Goal: Task Accomplishment & Management: Manage account settings

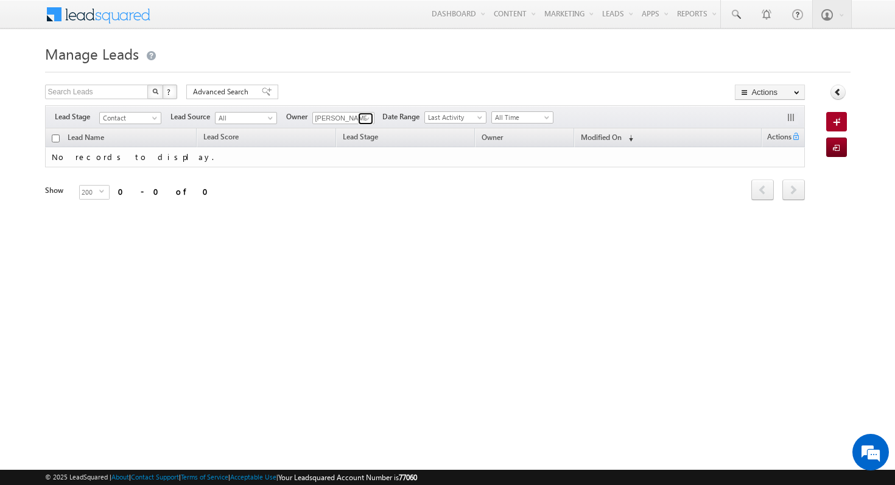
click at [365, 117] on span at bounding box center [367, 119] width 10 height 10
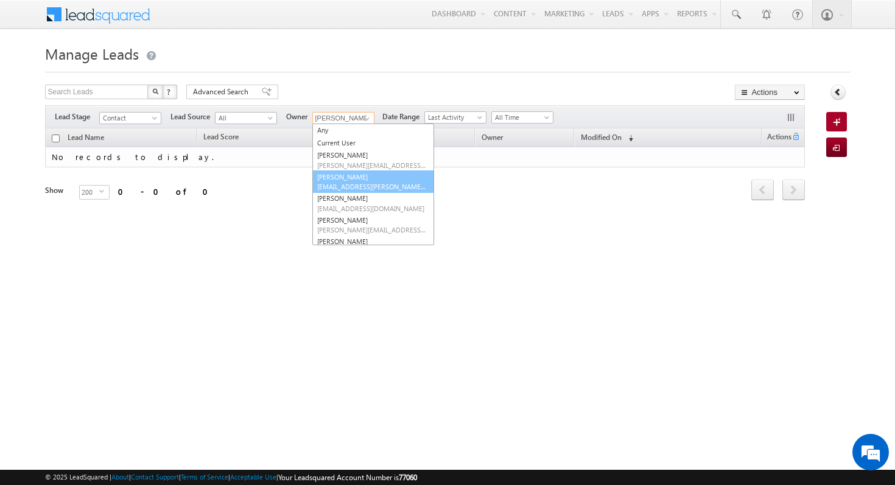
click at [373, 178] on link "[PERSON_NAME] [PERSON_NAME][EMAIL_ADDRESS][PERSON_NAME][DOMAIN_NAME]" at bounding box center [373, 181] width 122 height 23
type input "[PERSON_NAME]"
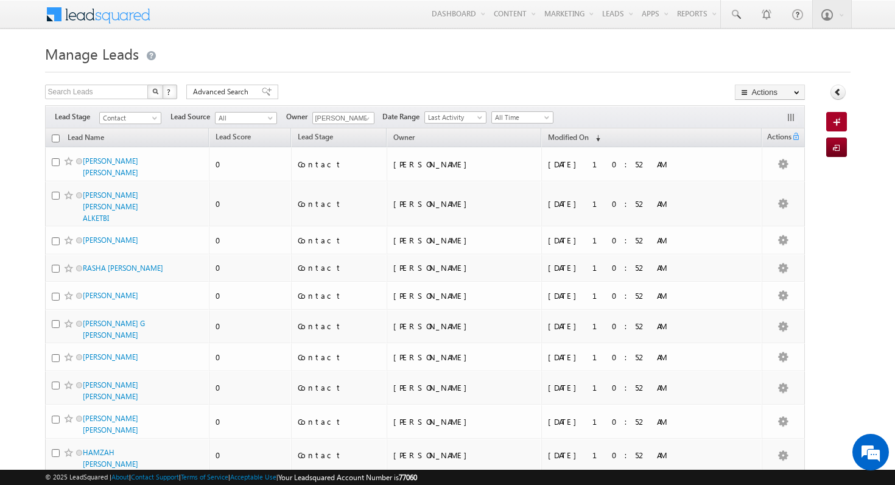
click at [363, 55] on h1 "Manage Leads" at bounding box center [447, 53] width 805 height 24
click at [466, 115] on span "Last Activity" at bounding box center [454, 117] width 58 height 11
click at [482, 63] on h1 "Manage Leads" at bounding box center [447, 53] width 805 height 24
click at [544, 115] on span at bounding box center [548, 120] width 10 height 10
click at [553, 53] on h1 "Manage Leads" at bounding box center [447, 53] width 805 height 24
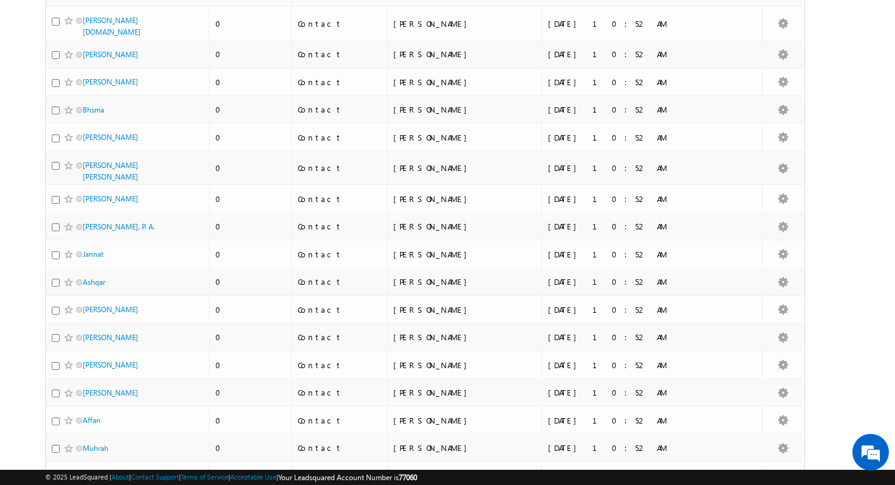
scroll to position [5823, 0]
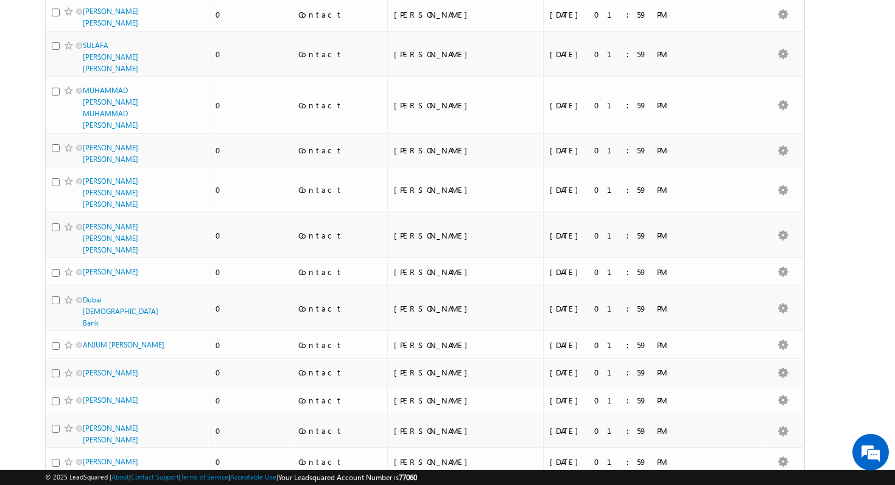
scroll to position [1073, 0]
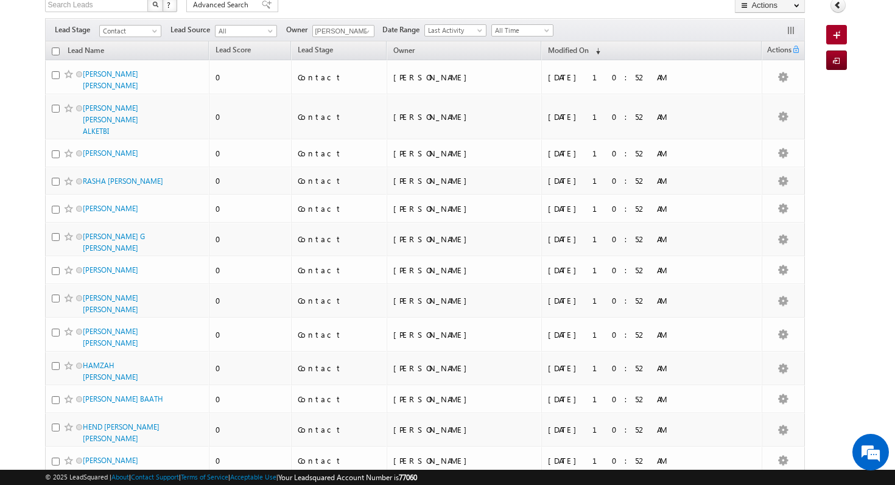
scroll to position [0, 0]
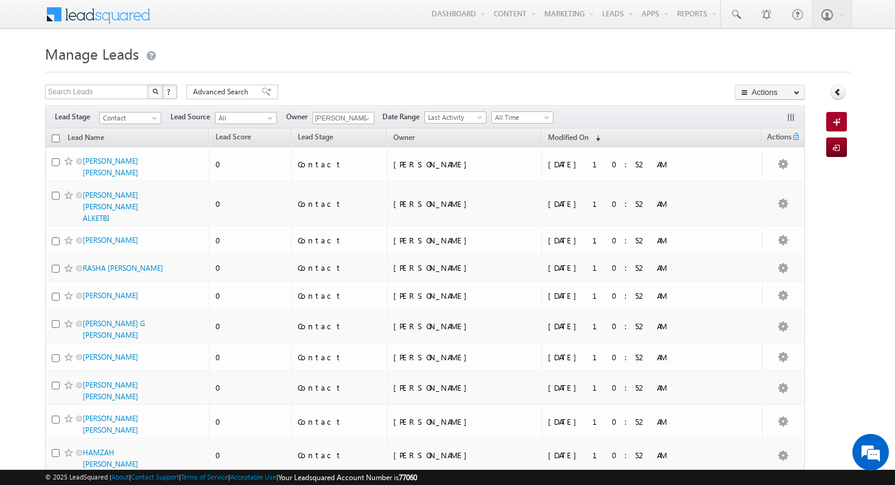
click at [57, 139] on input "checkbox" at bounding box center [56, 139] width 8 height 8
checkbox input "true"
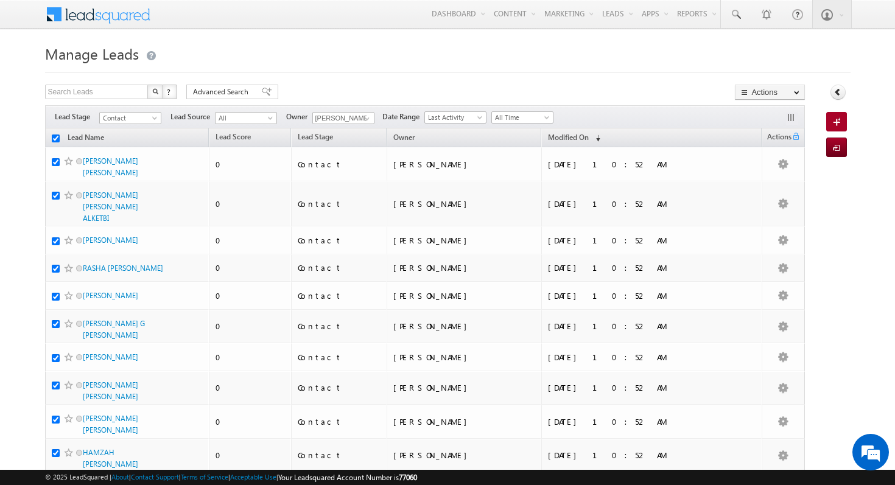
checkbox input "true"
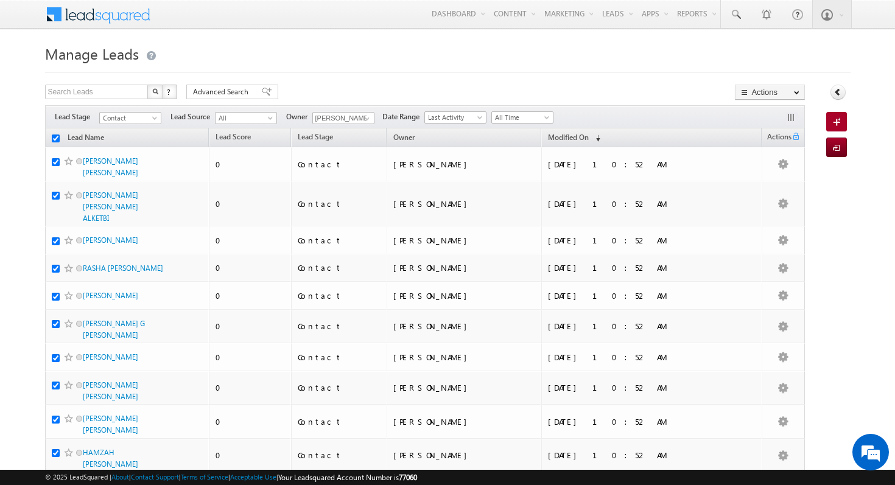
checkbox input "true"
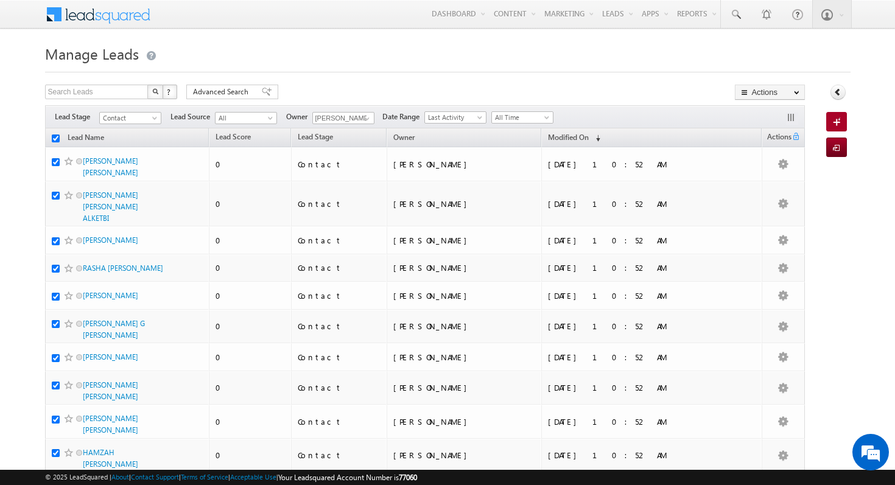
checkbox input "true"
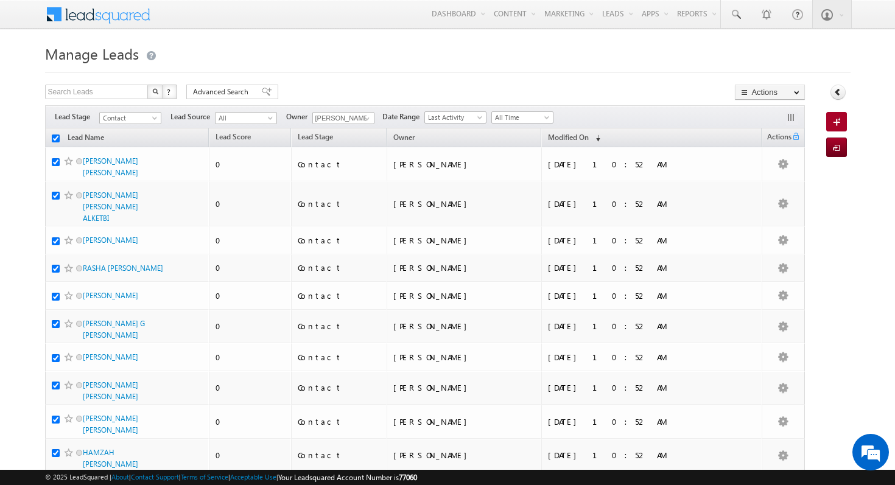
checkbox input "true"
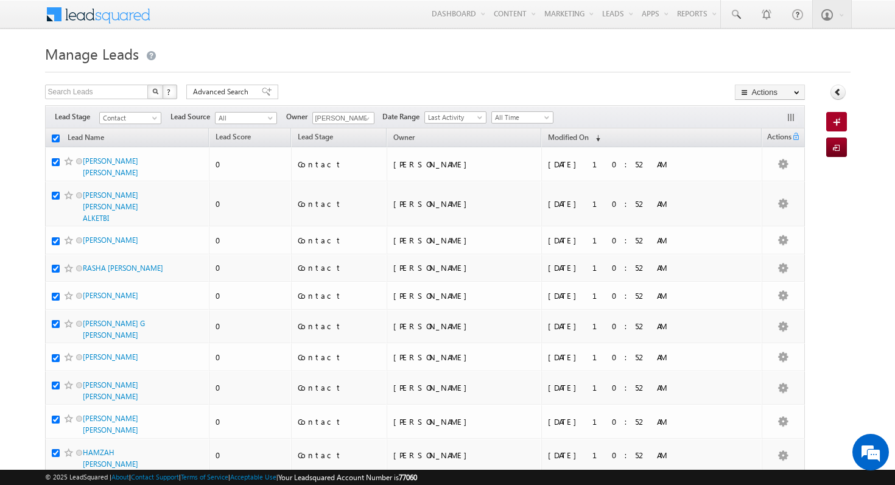
checkbox input "true"
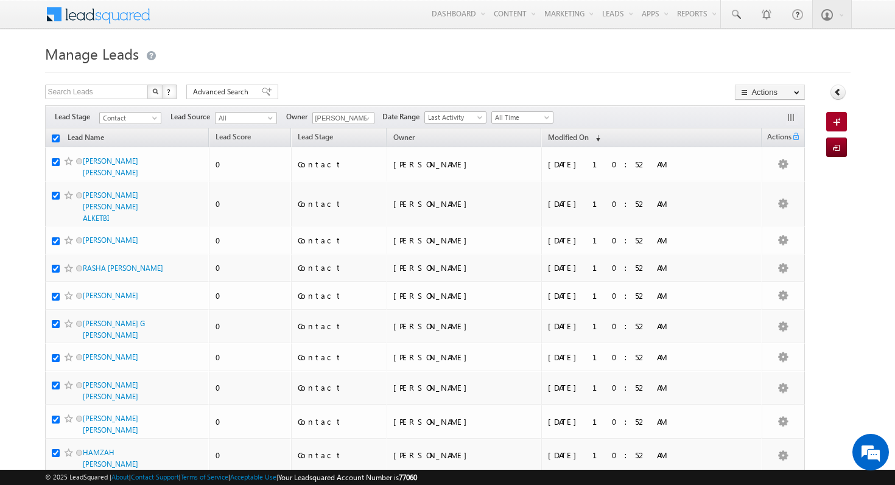
checkbox input "true"
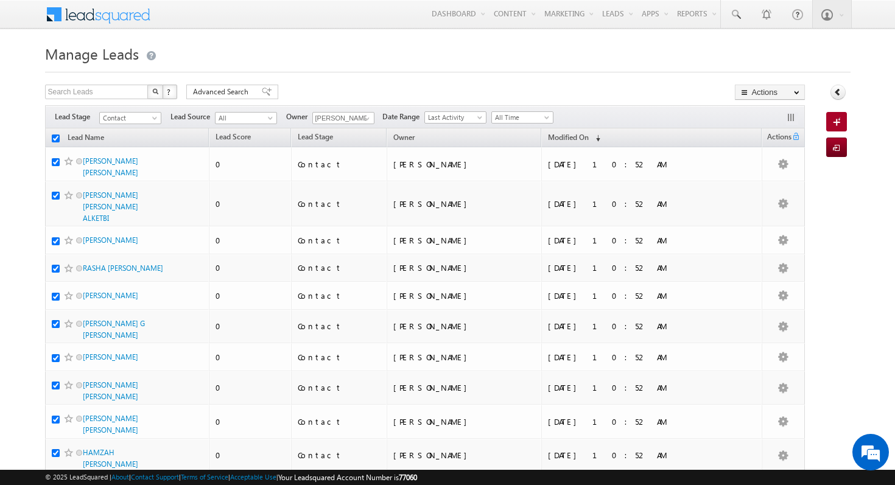
checkbox input "true"
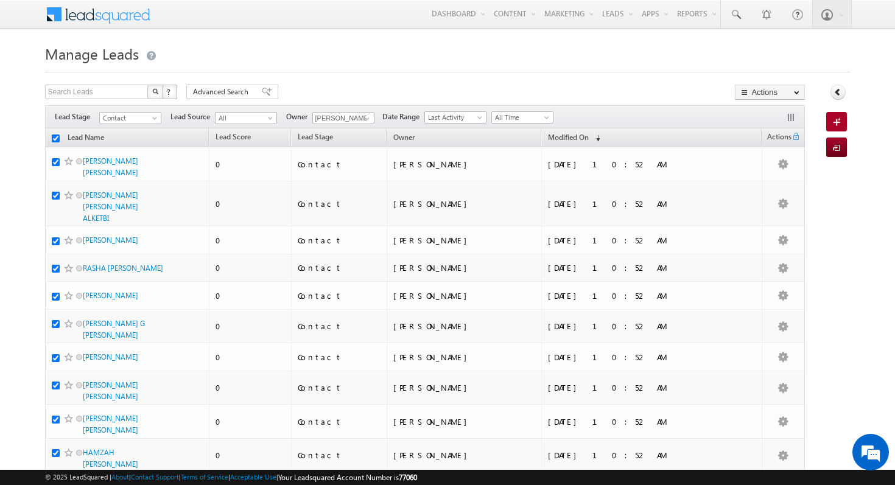
checkbox input "true"
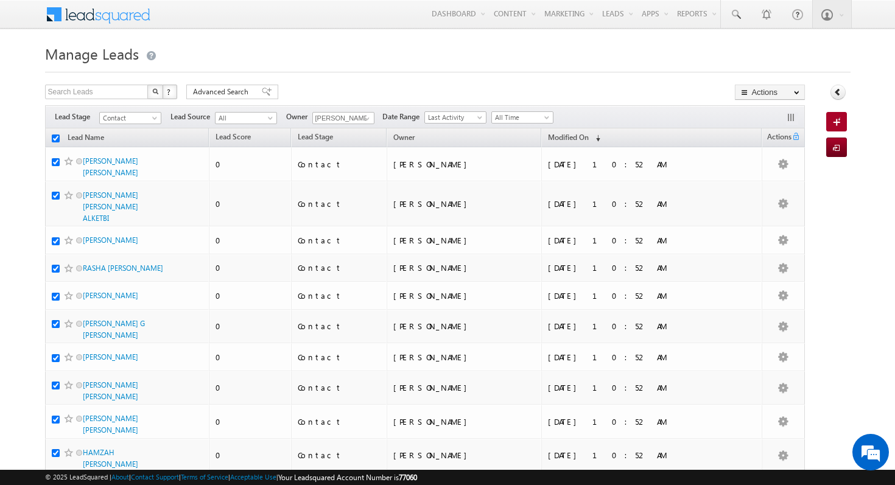
checkbox input "true"
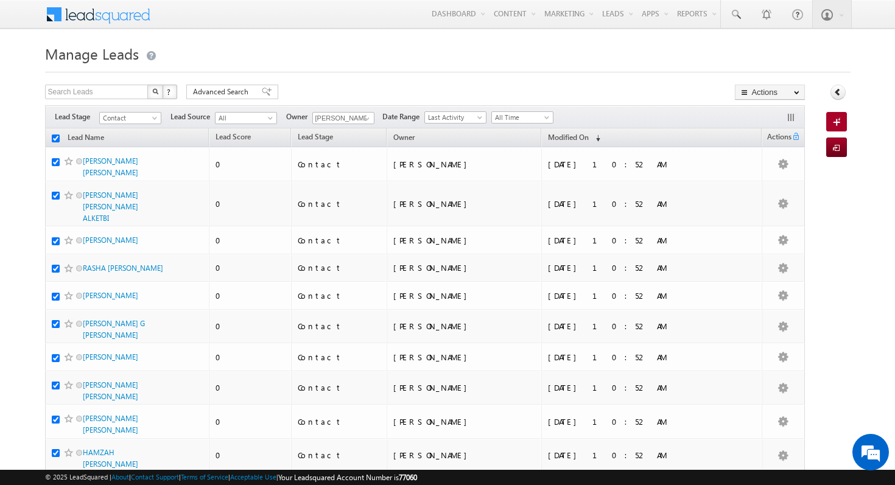
checkbox input "true"
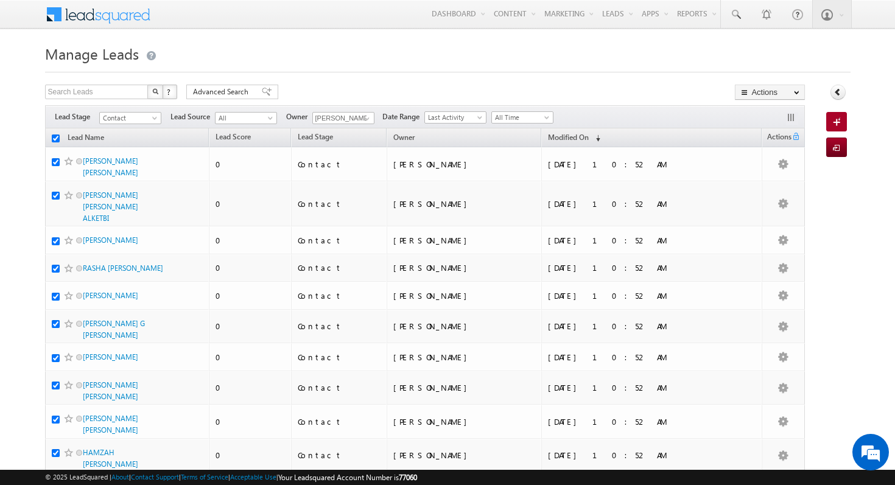
checkbox input "true"
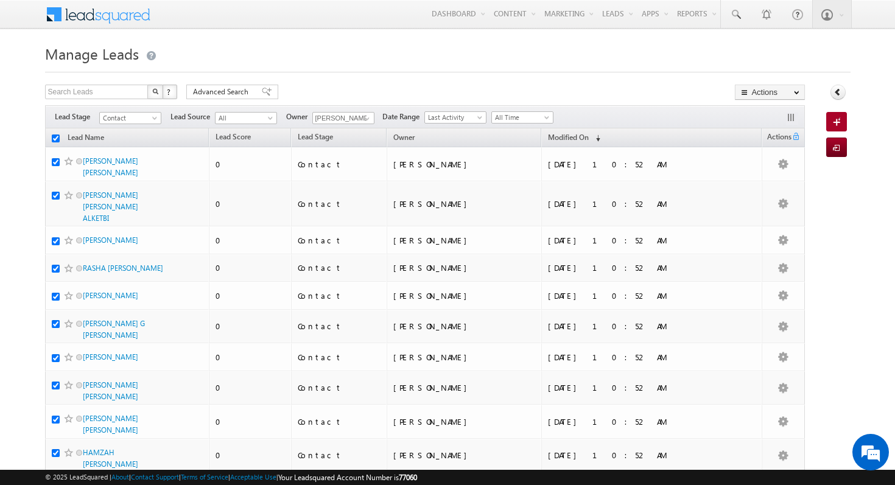
checkbox input "true"
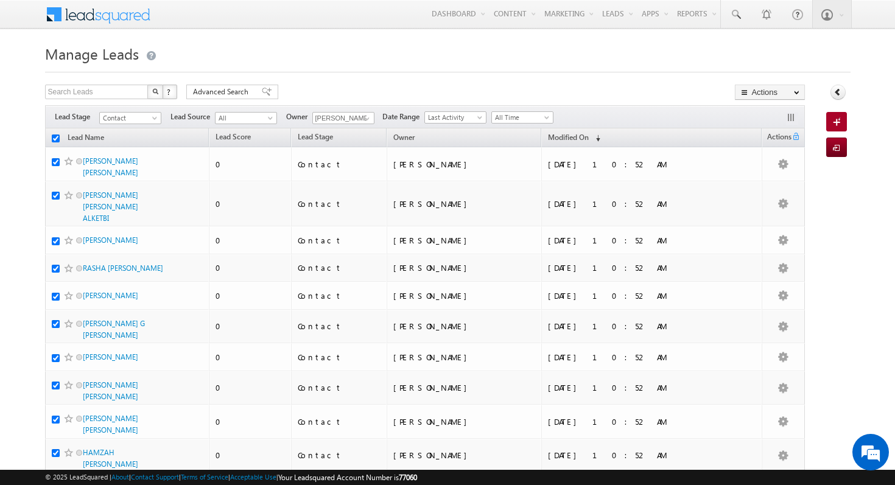
checkbox input "true"
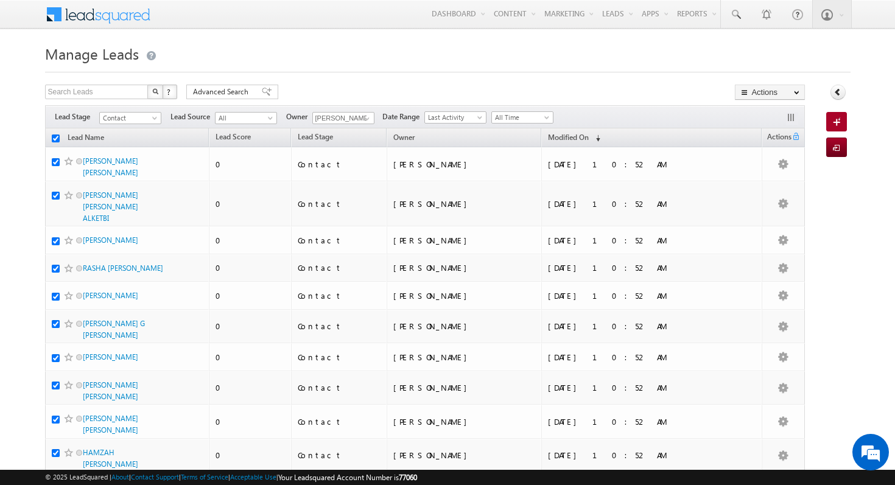
checkbox input "true"
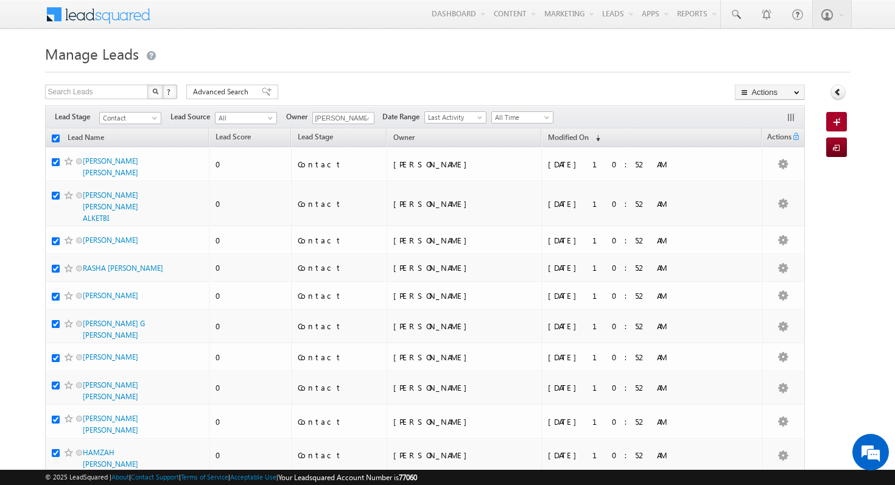
checkbox input "true"
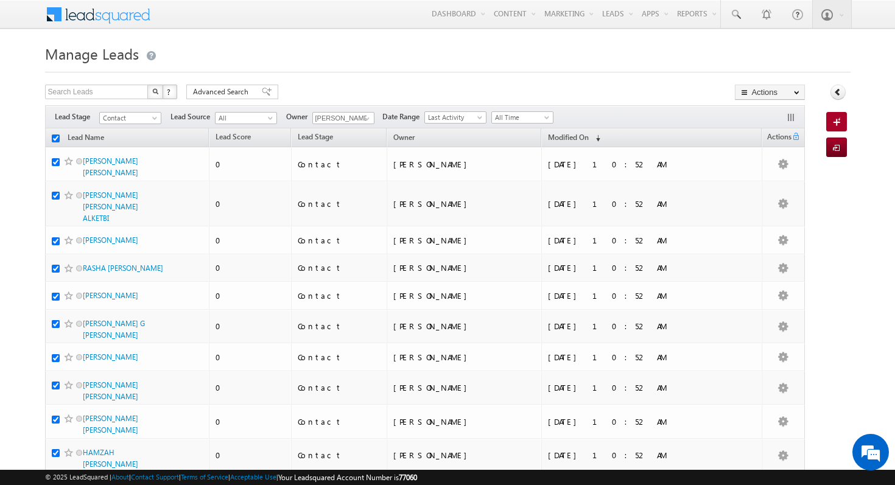
checkbox input "true"
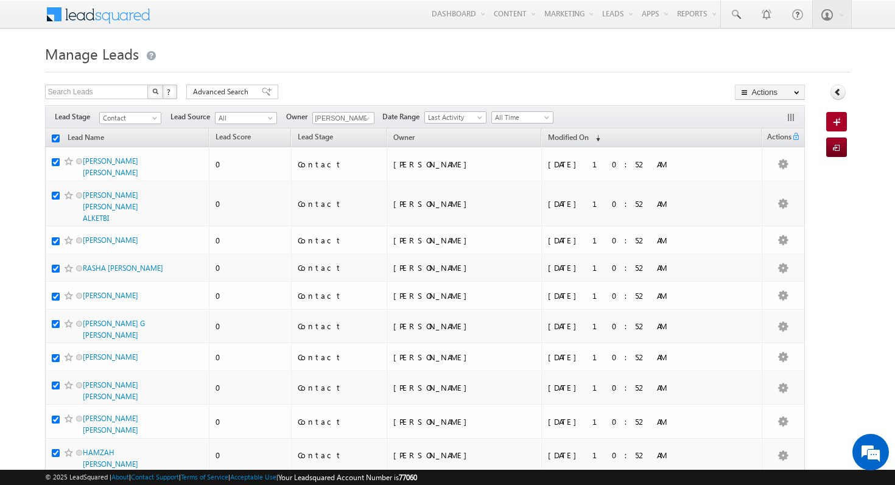
checkbox input "true"
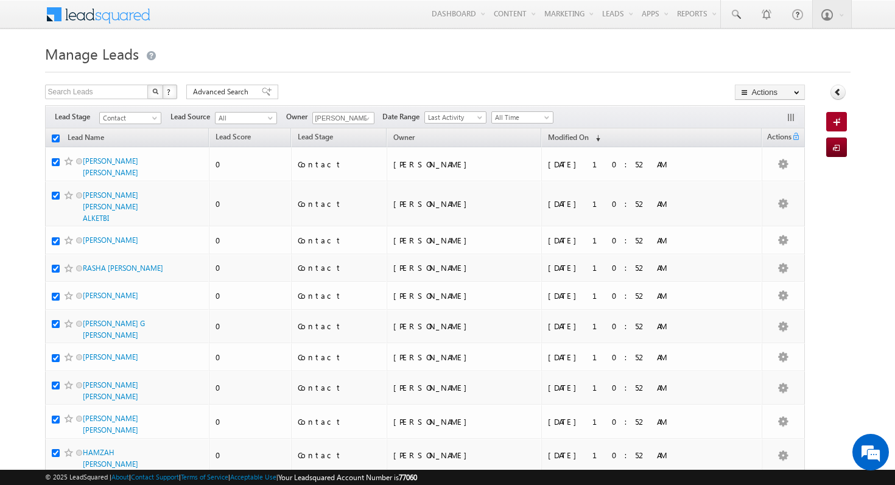
checkbox input "true"
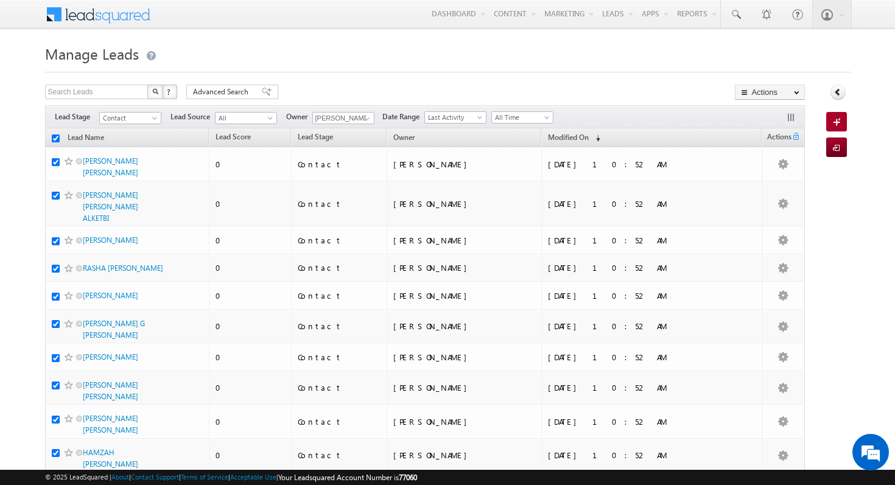
checkbox input "true"
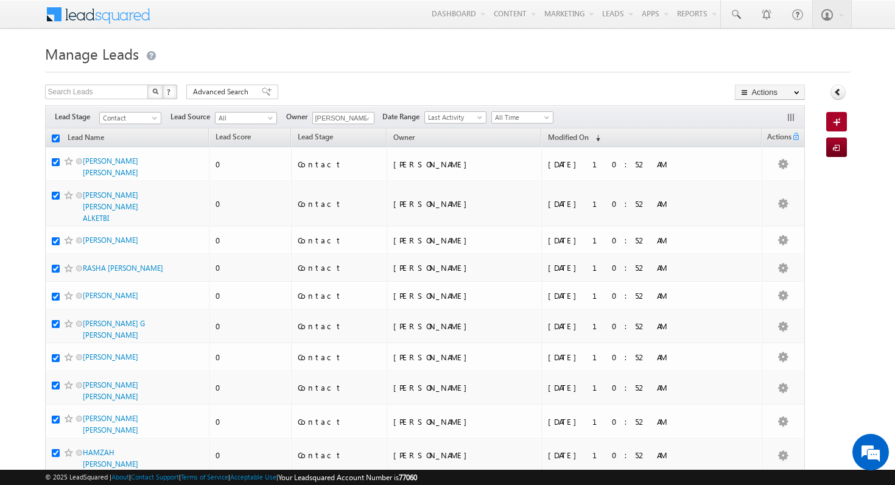
checkbox input "true"
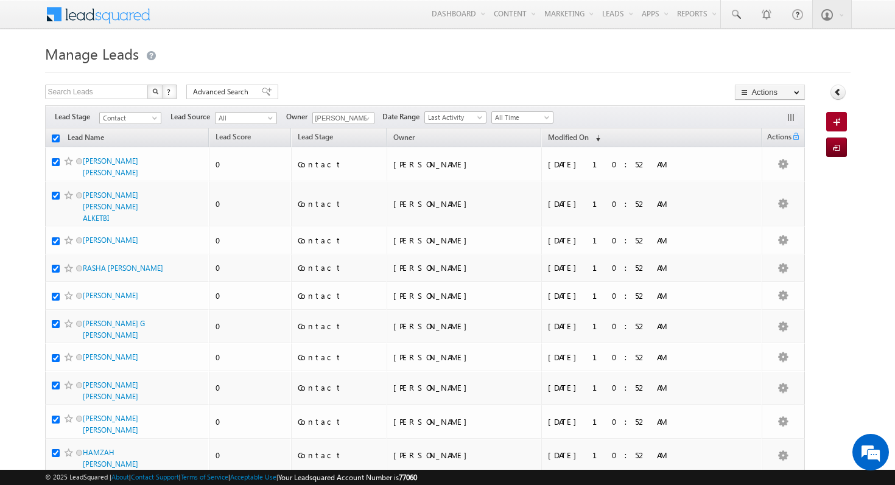
checkbox input "true"
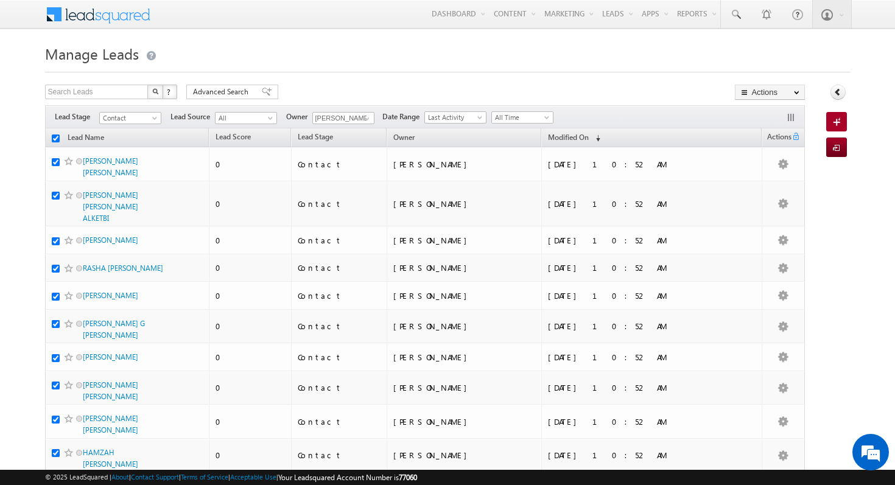
checkbox input "true"
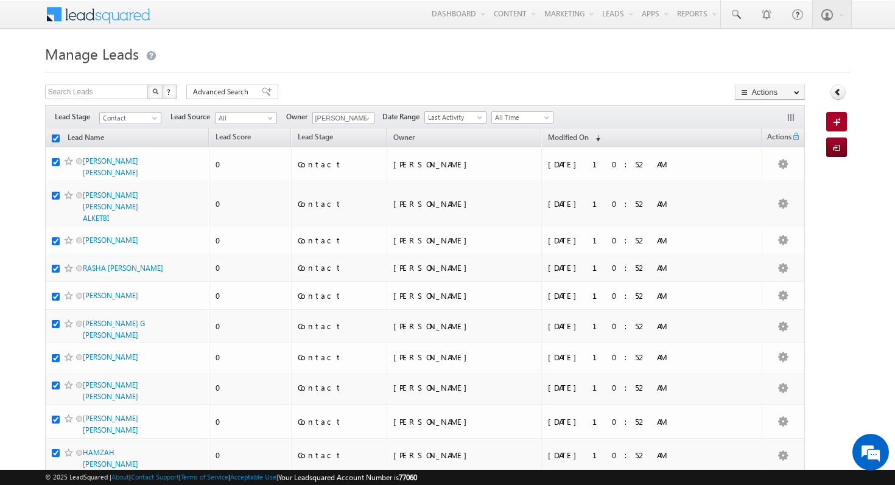
checkbox input "true"
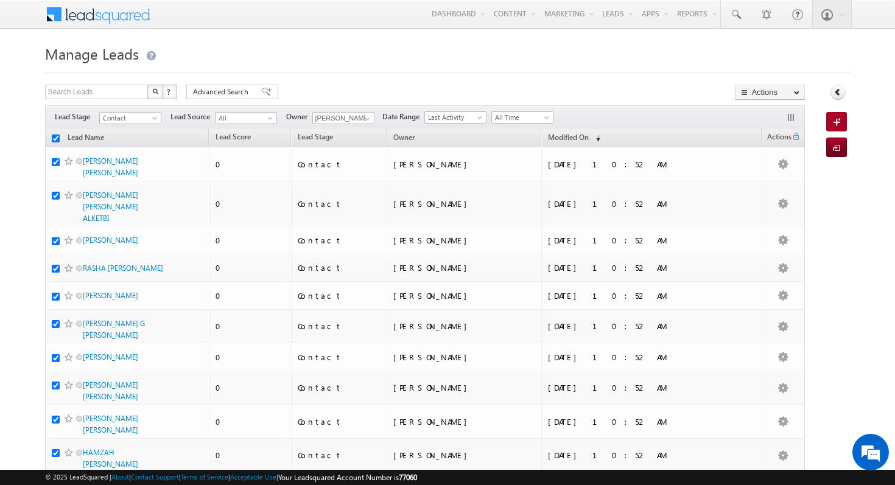
checkbox input "true"
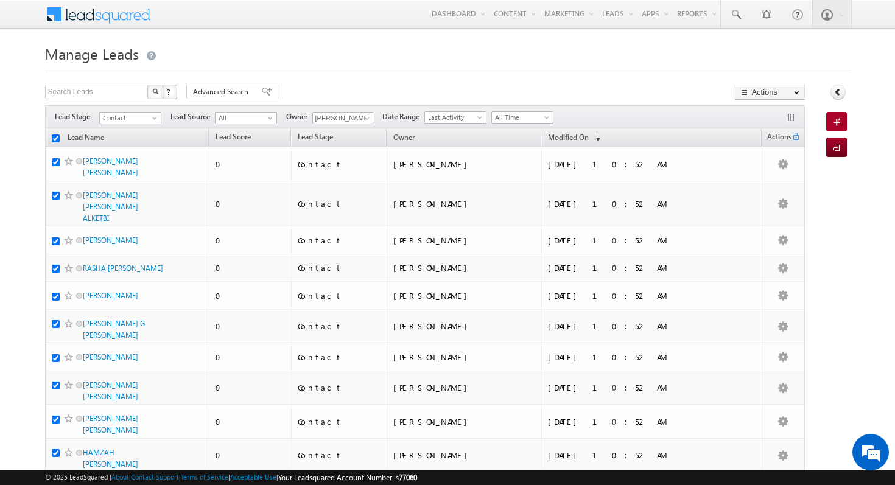
checkbox input "true"
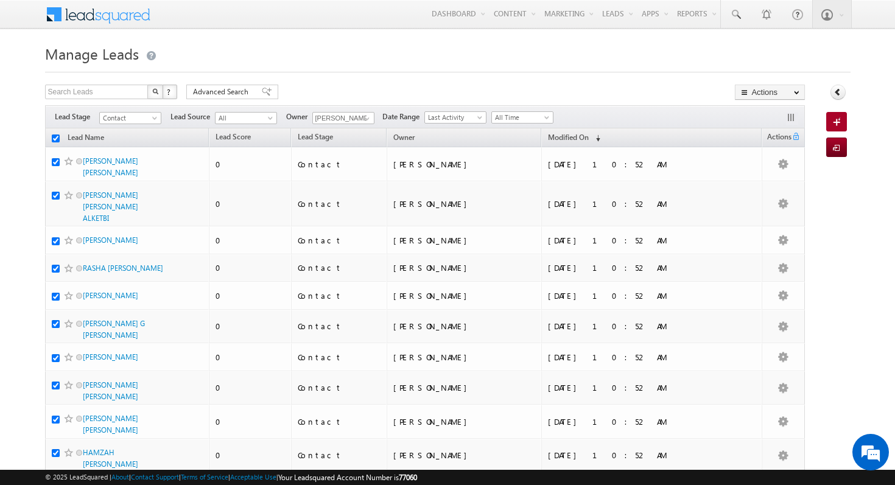
checkbox input "true"
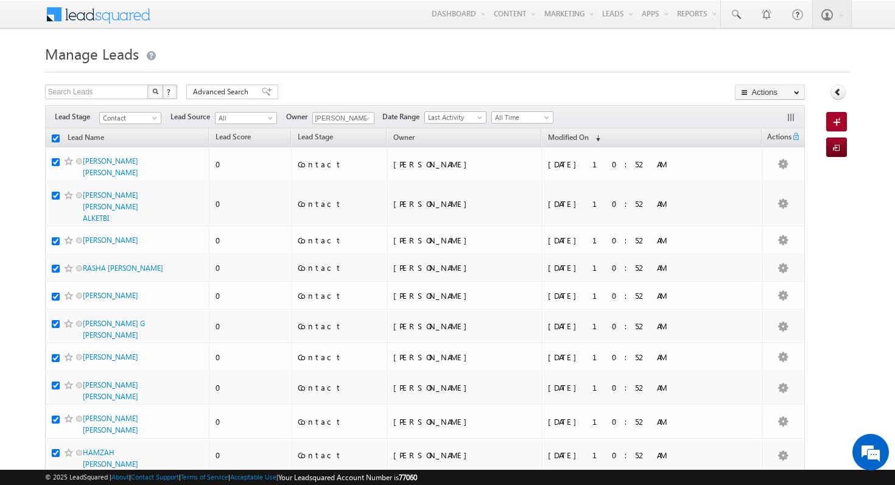
checkbox input "true"
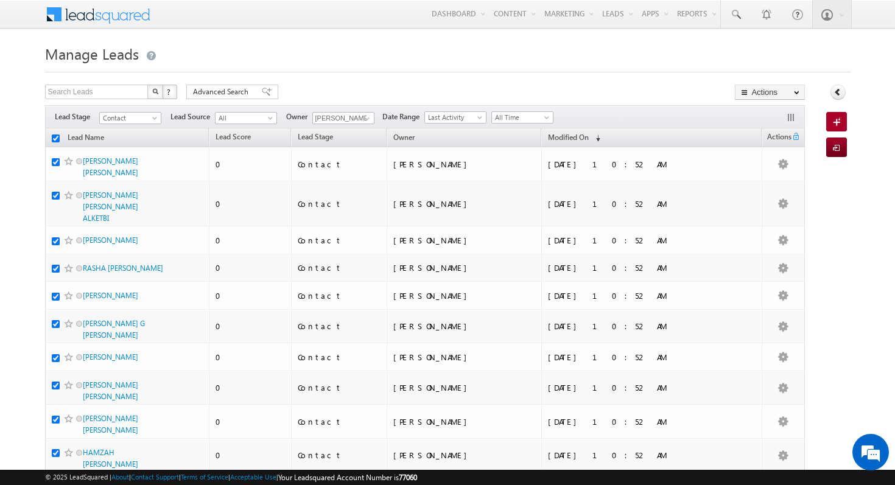
checkbox input "true"
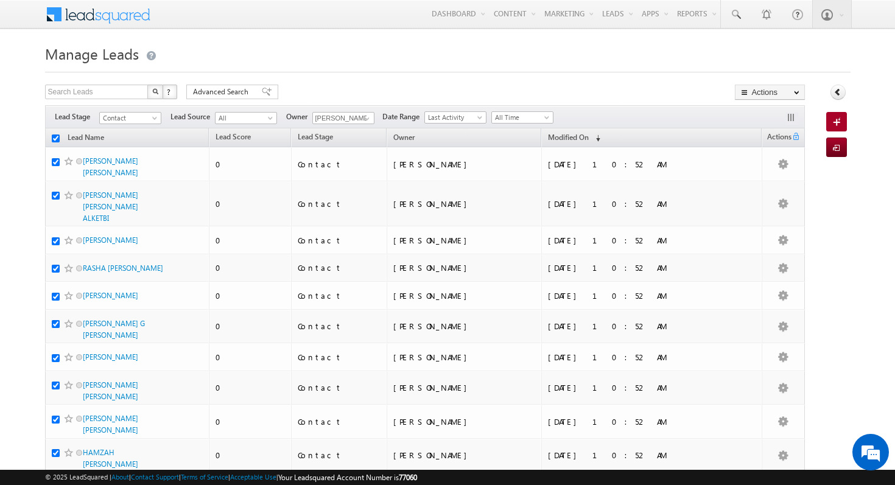
checkbox input "true"
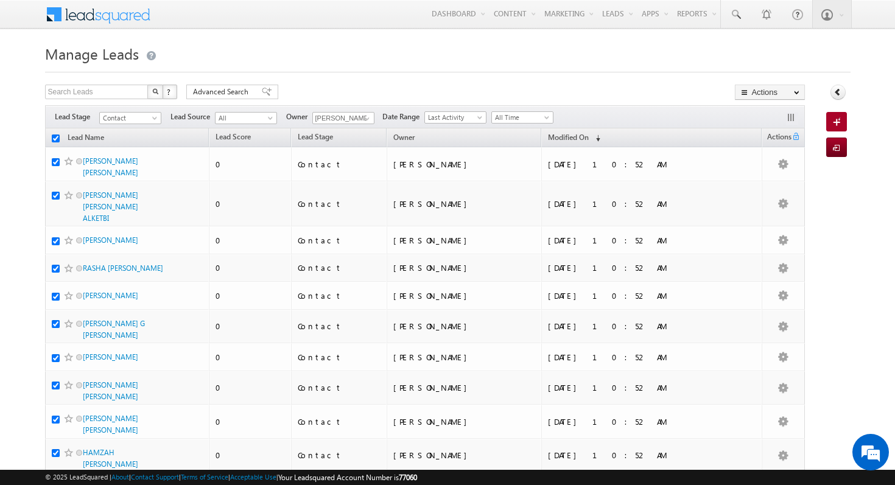
checkbox input "true"
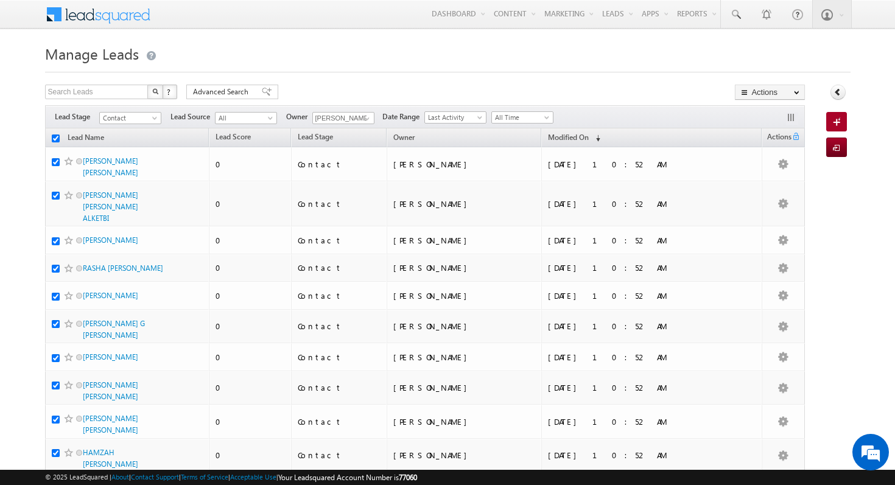
checkbox input "true"
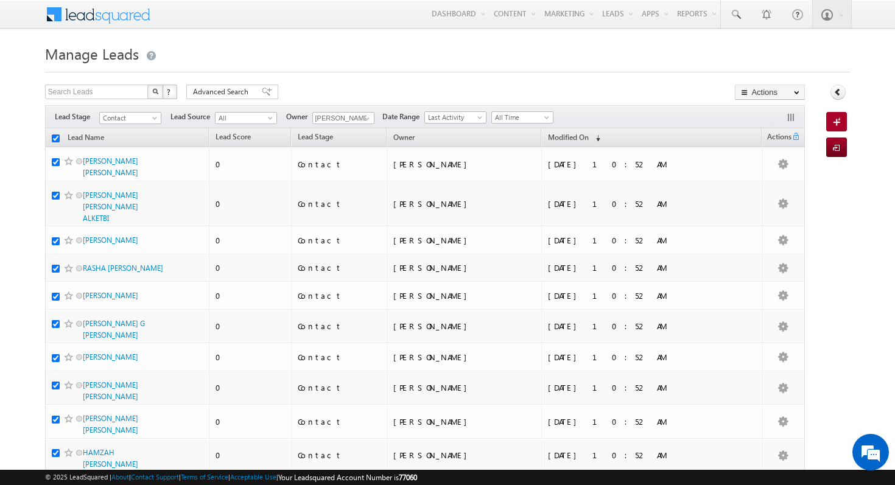
checkbox input "true"
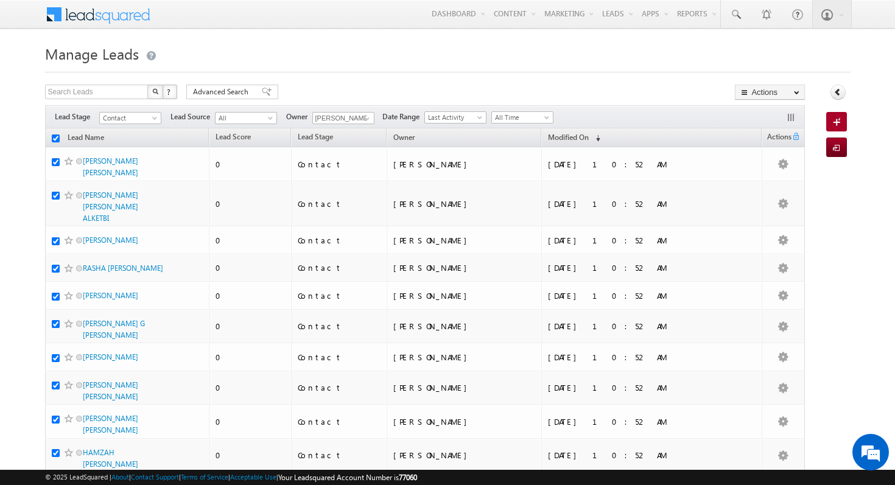
checkbox input "true"
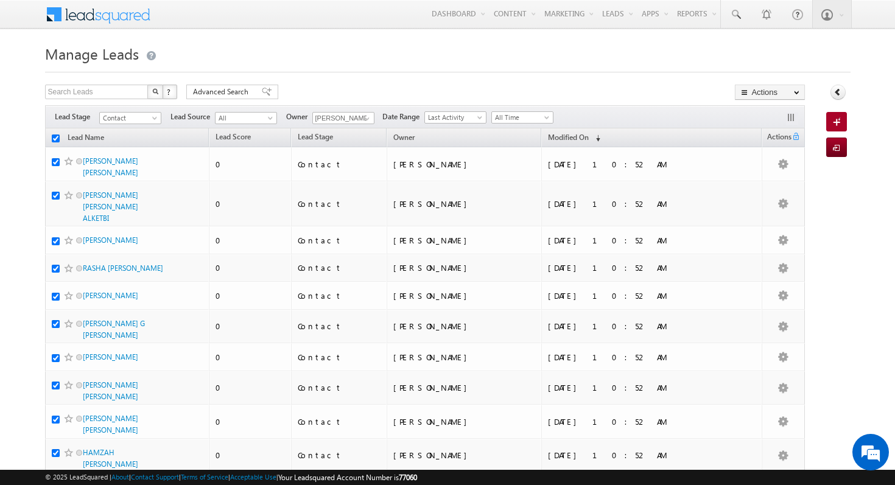
checkbox input "true"
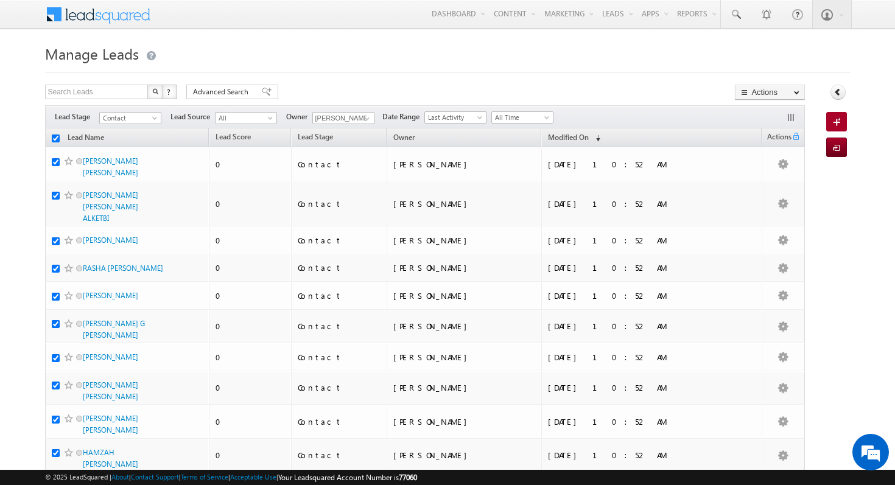
checkbox input "true"
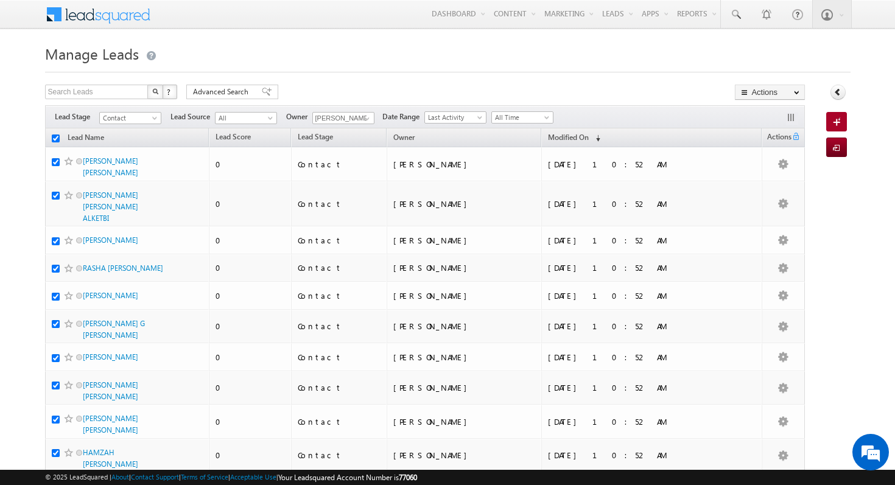
checkbox input "true"
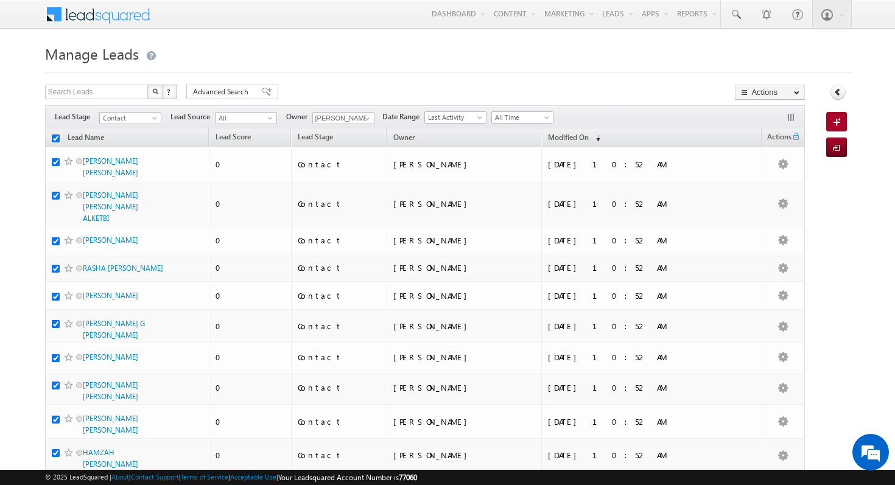
checkbox input "true"
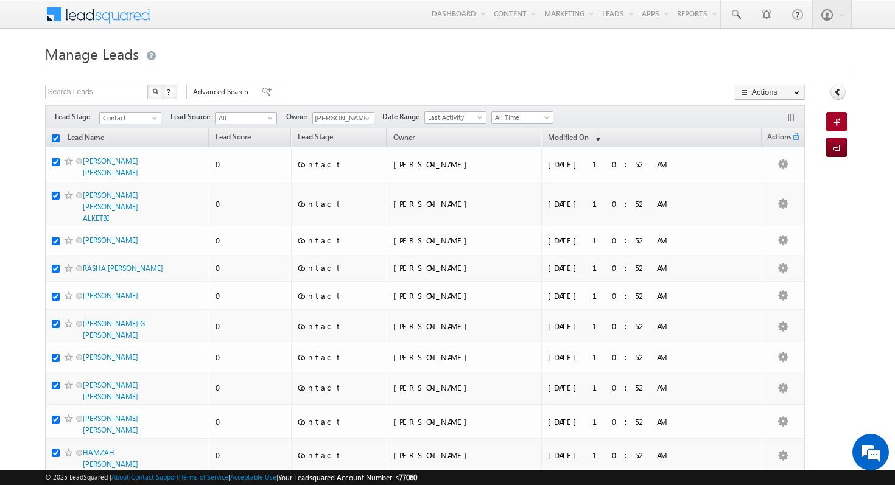
checkbox input "true"
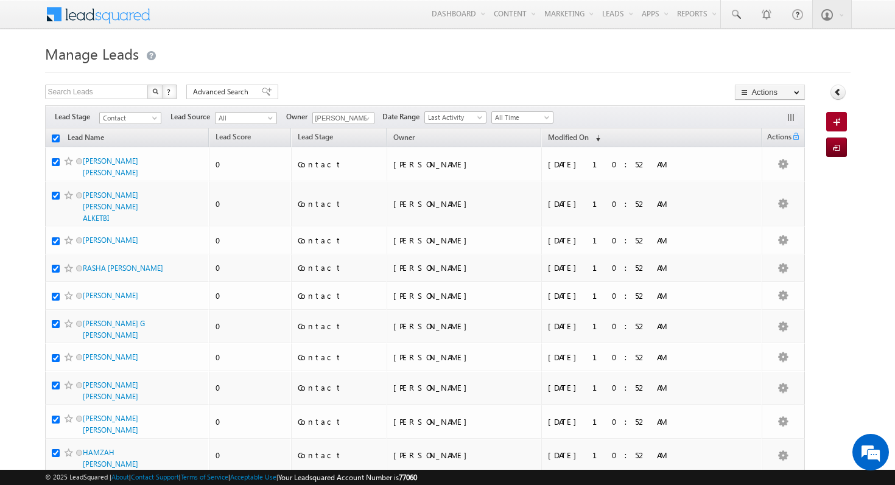
checkbox input "true"
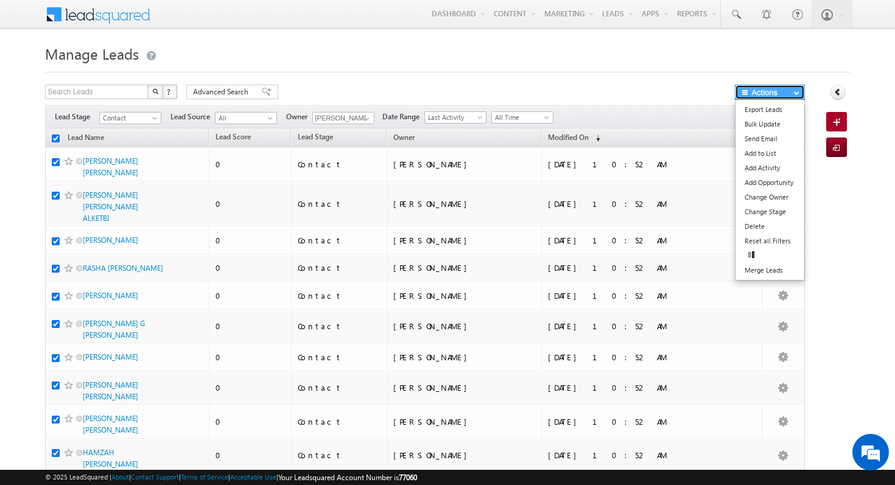
click at [786, 94] on button "Actions" at bounding box center [770, 92] width 70 height 15
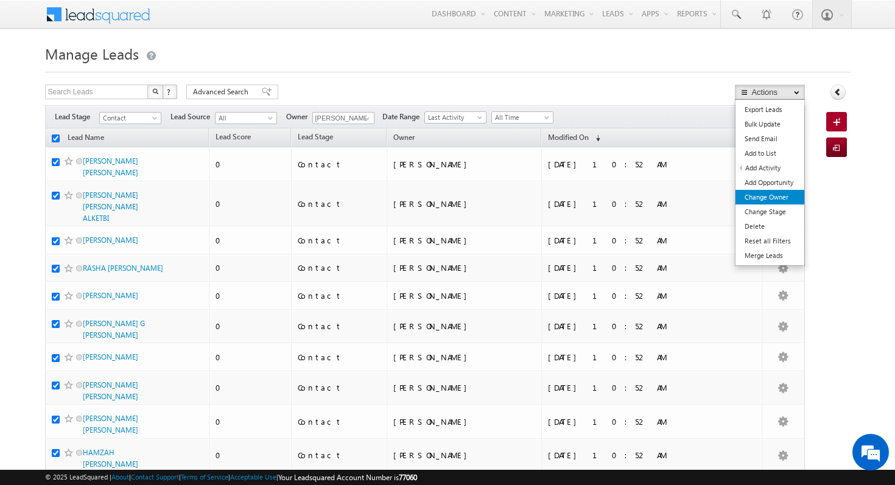
click at [764, 200] on link "Change Owner" at bounding box center [769, 197] width 69 height 15
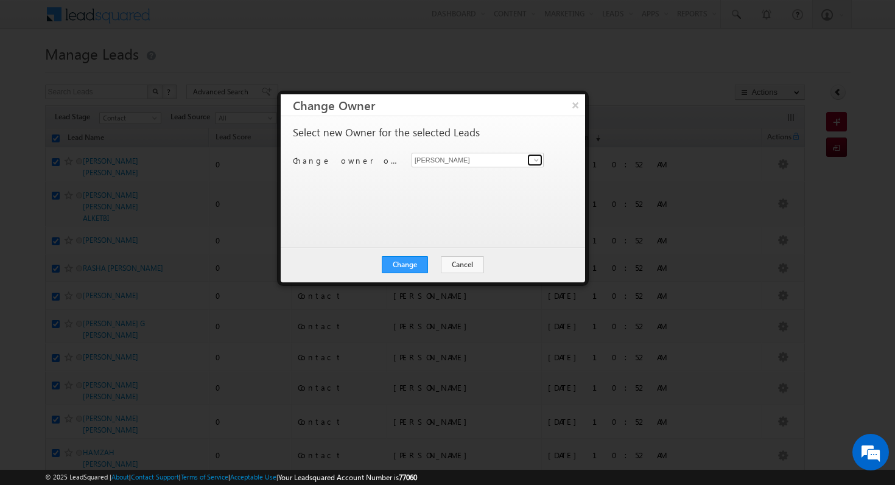
click at [536, 159] on span at bounding box center [536, 160] width 10 height 10
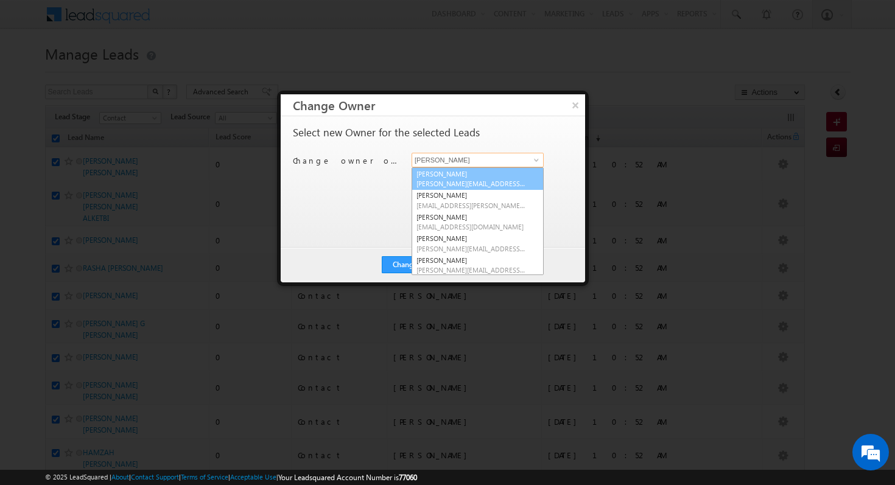
click at [493, 175] on link "[PERSON_NAME] [PERSON_NAME][EMAIL_ADDRESS][DOMAIN_NAME]" at bounding box center [478, 178] width 132 height 23
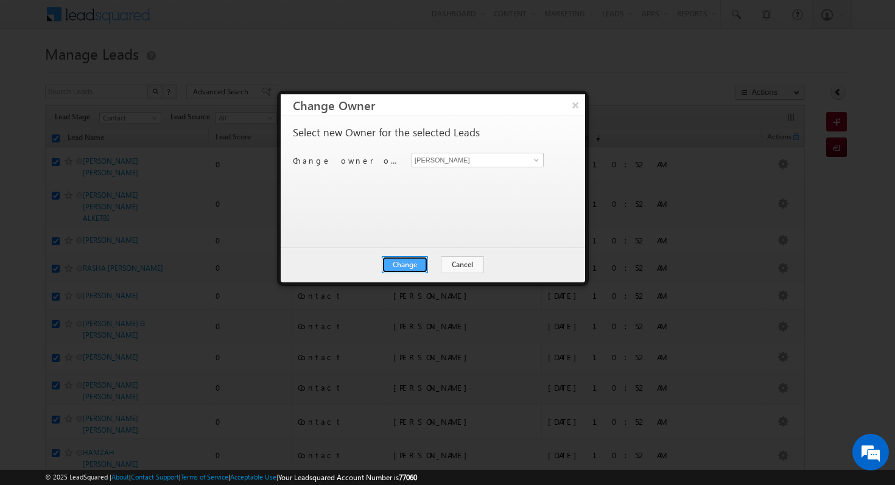
click at [417, 262] on button "Change" at bounding box center [405, 264] width 46 height 17
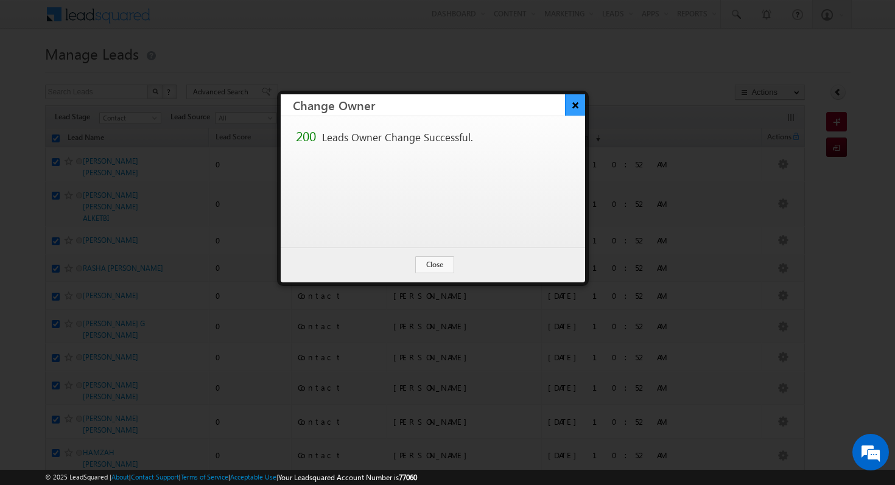
click at [580, 111] on button "×" at bounding box center [575, 104] width 20 height 21
